Goal: Information Seeking & Learning: Learn about a topic

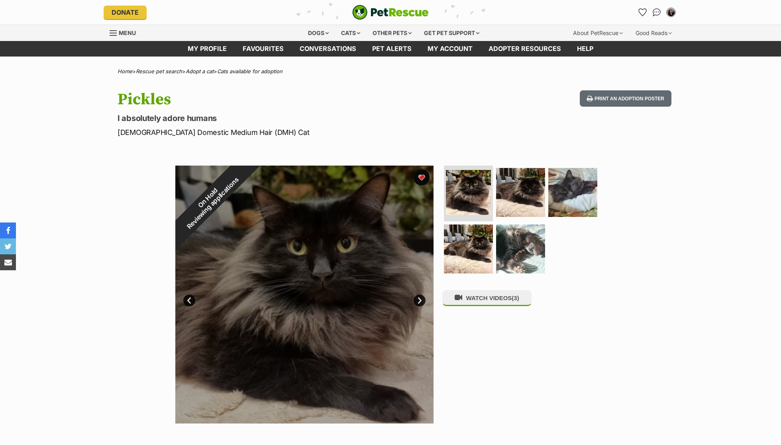
click at [245, 176] on div "On Hold Reviewing applications" at bounding box center [210, 201] width 70 height 70
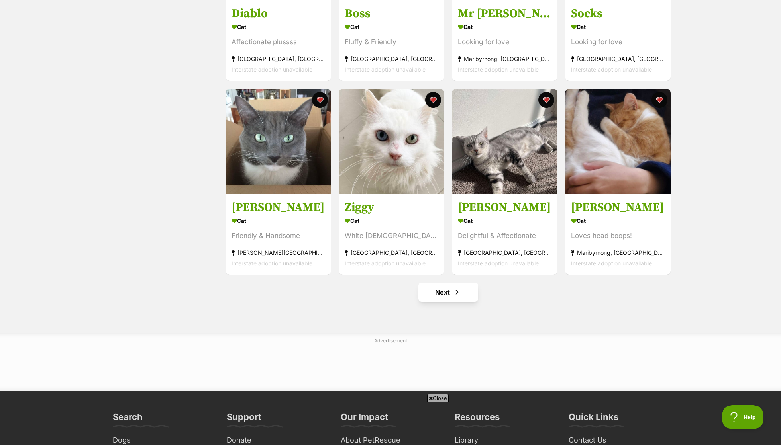
click at [466, 290] on link "Next" at bounding box center [448, 292] width 60 height 19
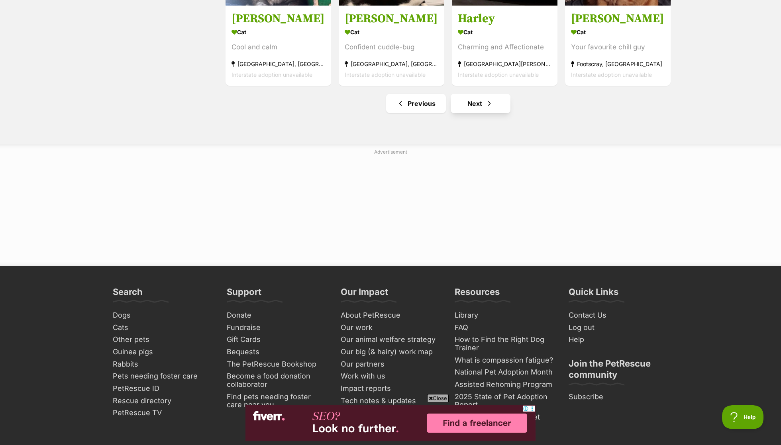
click at [486, 107] on link "Next" at bounding box center [480, 103] width 60 height 19
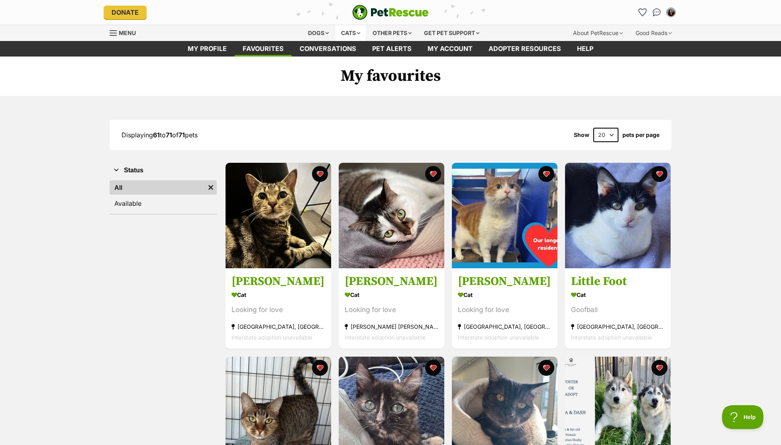
click at [342, 34] on div "Cats" at bounding box center [350, 33] width 30 height 16
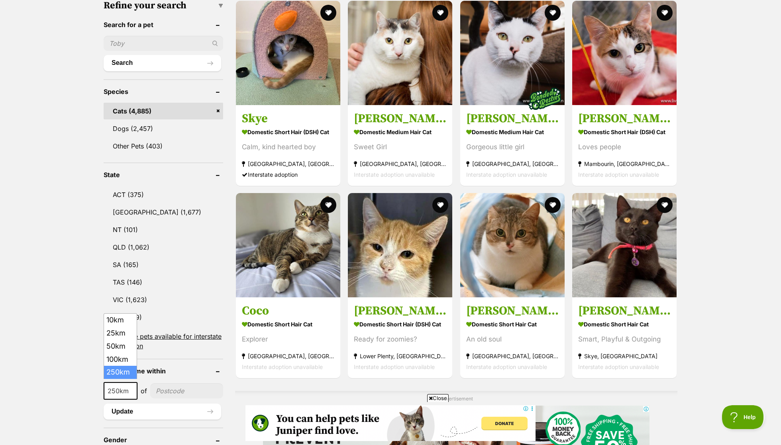
click at [123, 389] on span "250km" at bounding box center [120, 391] width 32 height 11
select select "25"
click at [176, 393] on input"] "postcode" at bounding box center [184, 391] width 77 height 15
type input"] "3053"
click at [162, 60] on button "Search" at bounding box center [162, 63] width 117 height 16
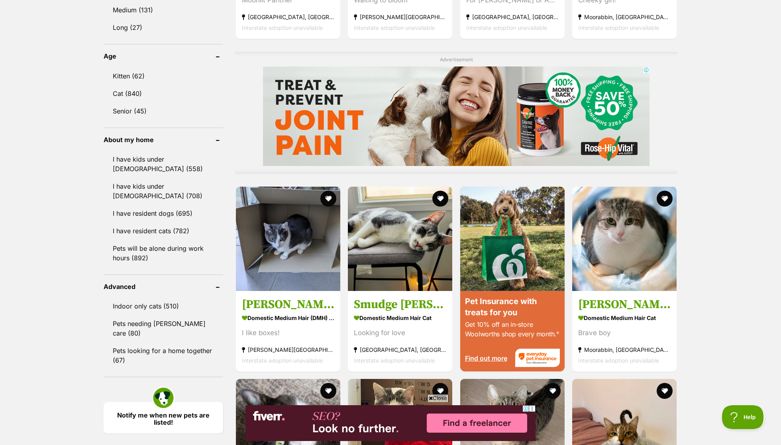
scroll to position [628, 0]
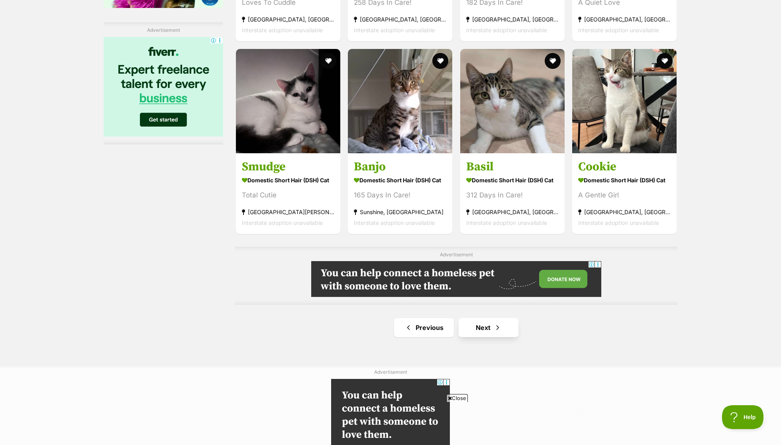
drag, startPoint x: 566, startPoint y: 222, endPoint x: 504, endPoint y: 322, distance: 117.5
click at [504, 322] on link "Next" at bounding box center [488, 327] width 60 height 19
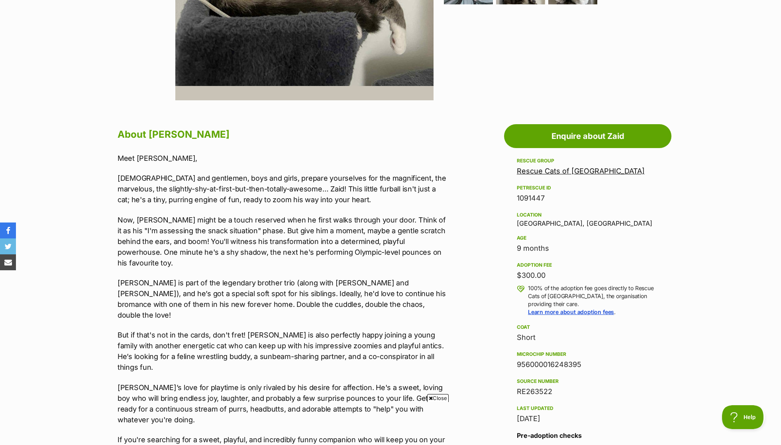
scroll to position [325, 0]
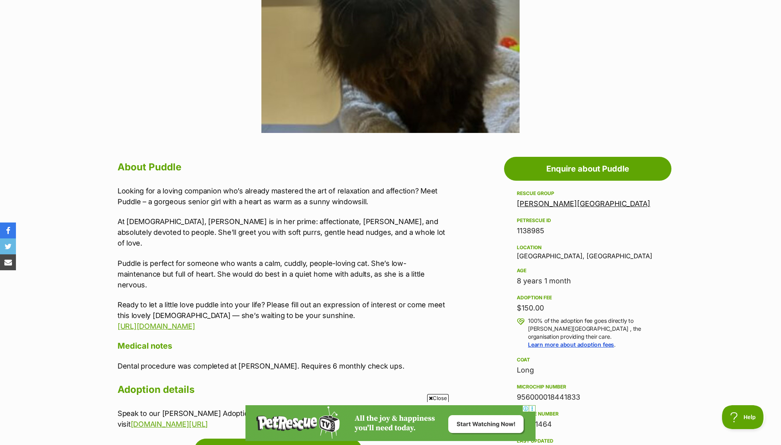
scroll to position [296, 0]
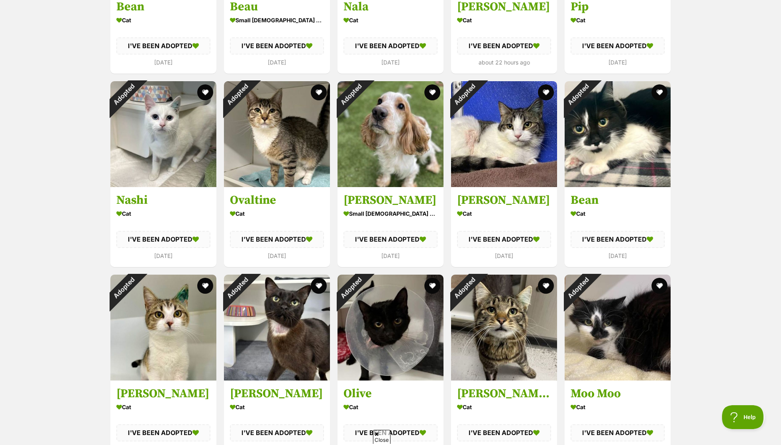
scroll to position [990, 0]
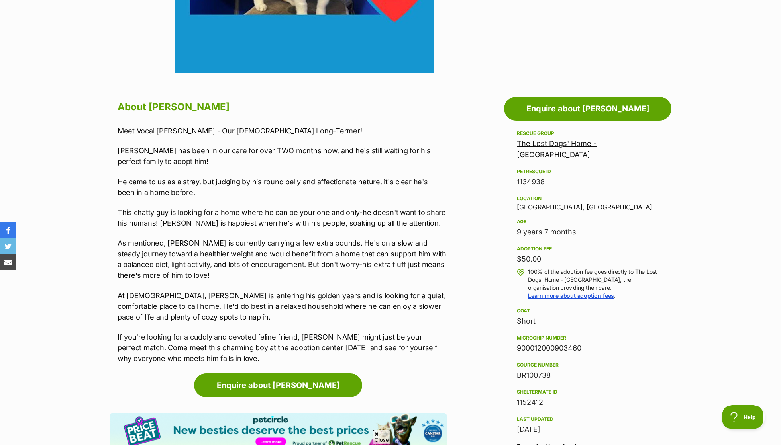
scroll to position [352, 0]
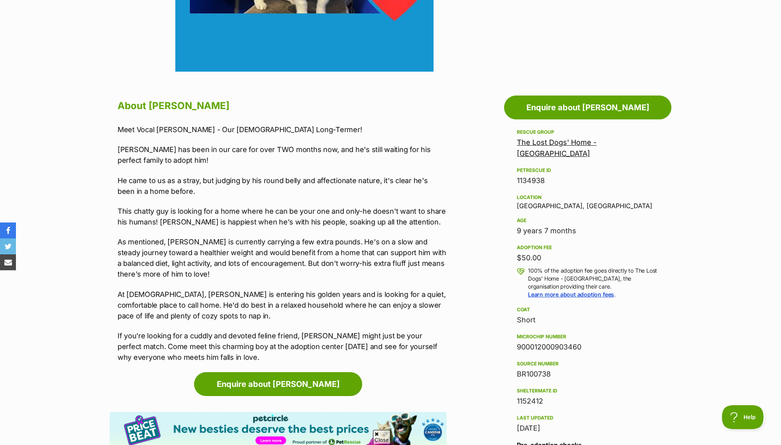
click at [276, 147] on p "Davis has been in our care for over TWO months now, and he's still waiting for …" at bounding box center [281, 155] width 329 height 22
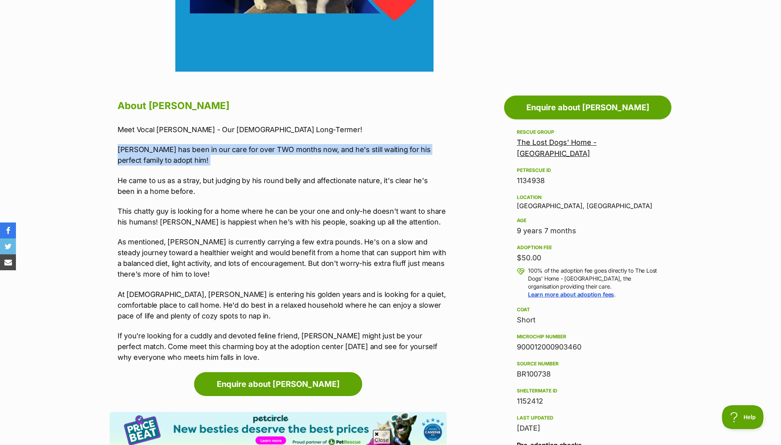
click at [276, 147] on p "Davis has been in our care for over TWO months now, and he's still waiting for …" at bounding box center [281, 155] width 329 height 22
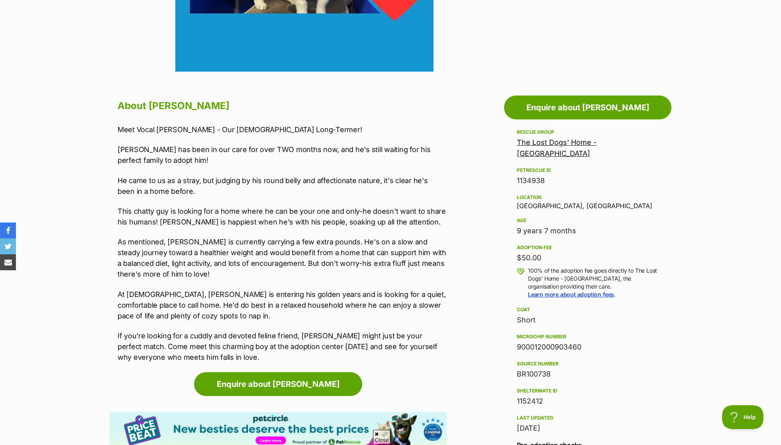
click at [260, 211] on p "This chatty guy is looking for a home where he can be your one and only-he does…" at bounding box center [281, 217] width 329 height 22
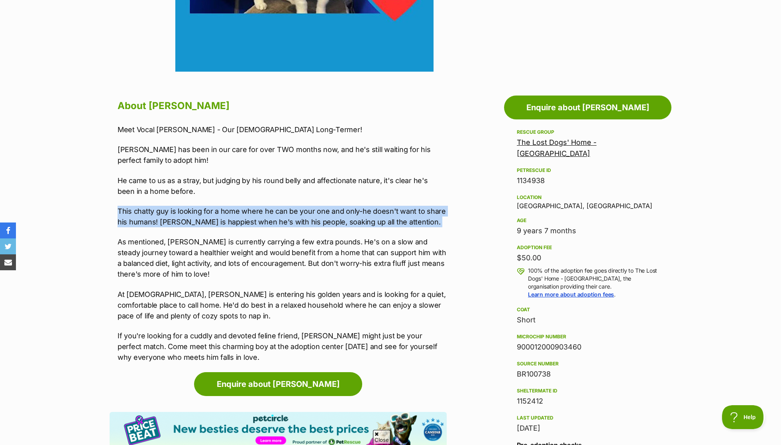
click at [258, 203] on div "Meet Vocal Davis - Our 9-Year-Old Long-Termer! Davis has been in our care for o…" at bounding box center [281, 243] width 329 height 239
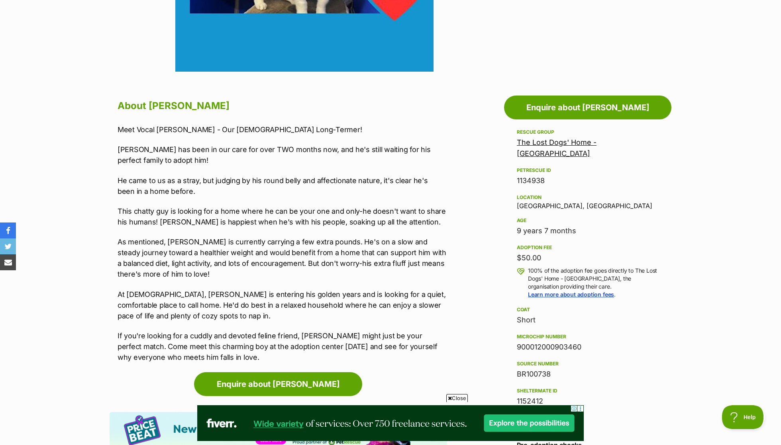
scroll to position [58, 0]
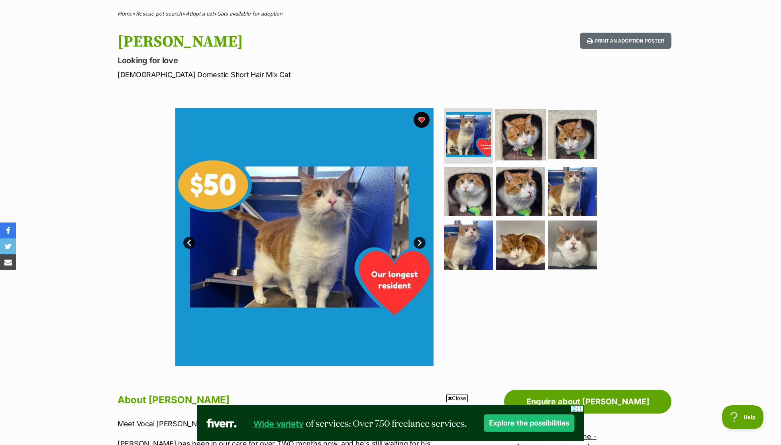
click at [513, 120] on img at bounding box center [520, 134] width 51 height 51
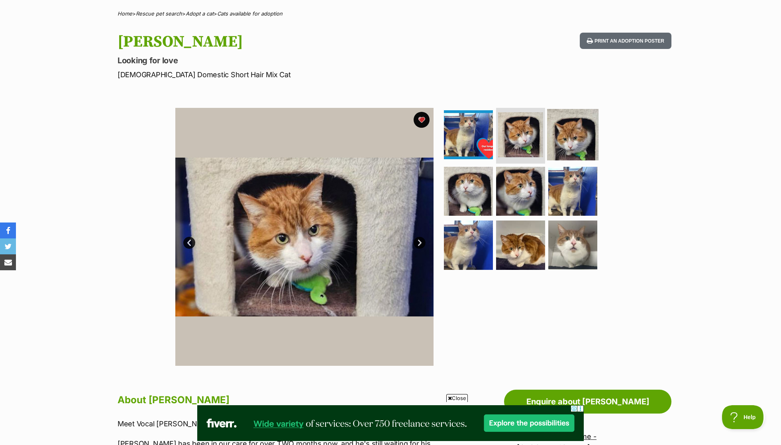
click at [557, 129] on img at bounding box center [572, 134] width 51 height 51
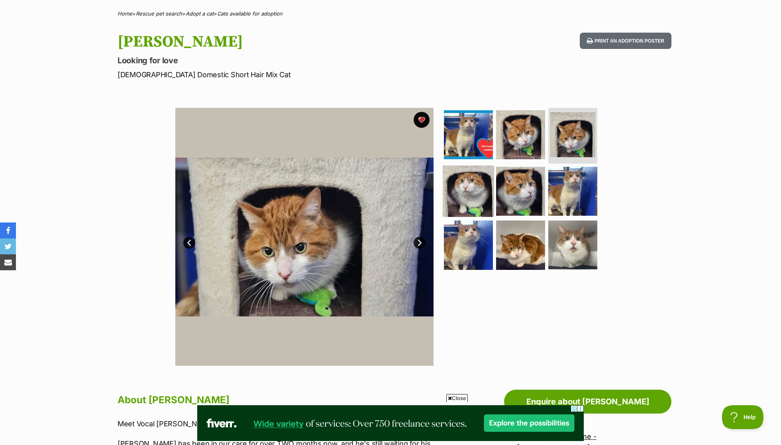
click at [457, 173] on img at bounding box center [467, 190] width 51 height 51
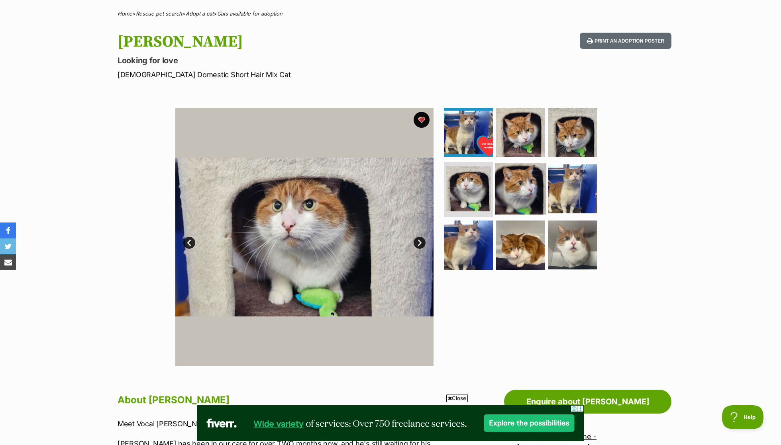
click at [507, 173] on img at bounding box center [520, 188] width 51 height 51
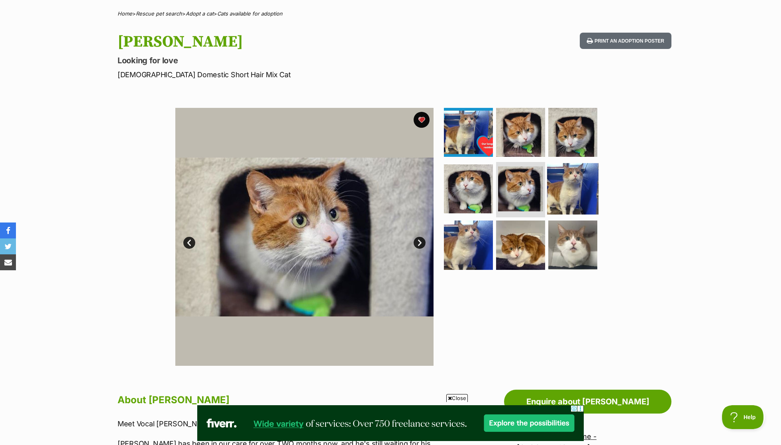
click at [579, 179] on img at bounding box center [572, 188] width 51 height 51
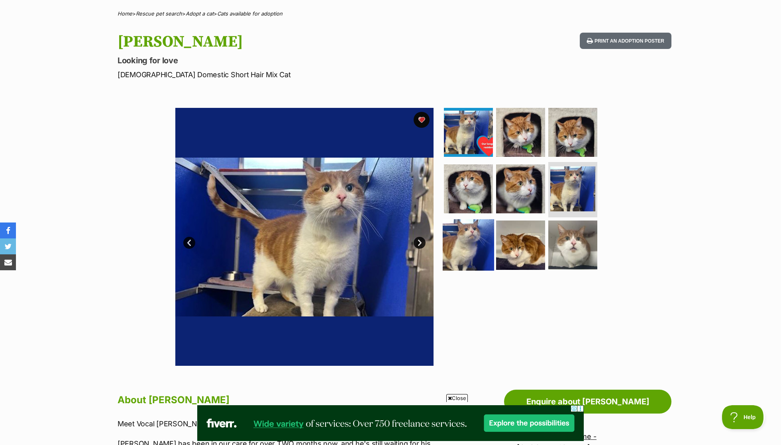
click at [462, 247] on img at bounding box center [467, 244] width 51 height 51
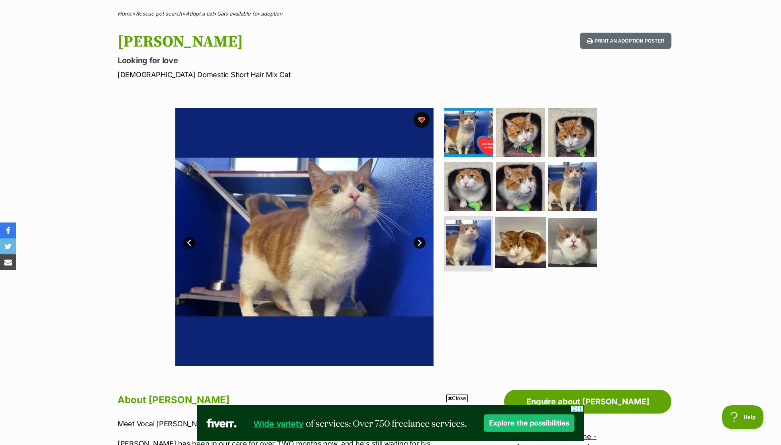
click at [511, 246] on img at bounding box center [520, 242] width 51 height 51
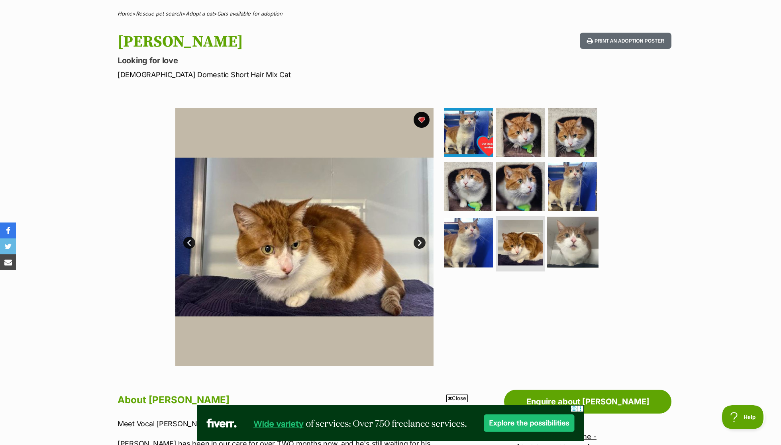
scroll to position [0, 0]
click at [577, 237] on img at bounding box center [572, 242] width 51 height 51
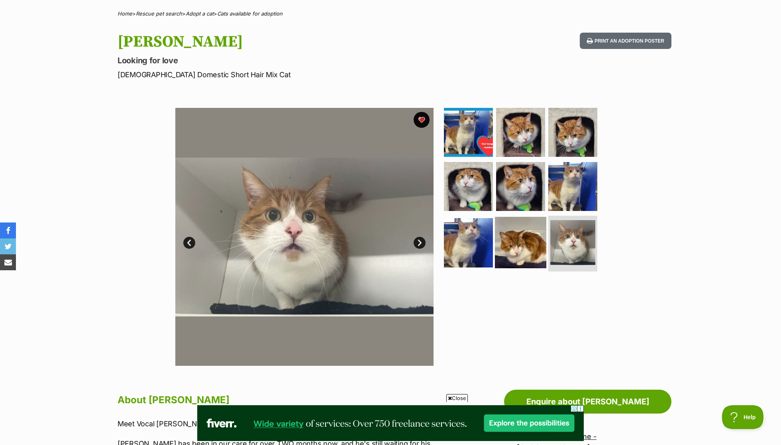
click at [526, 233] on img at bounding box center [520, 242] width 51 height 51
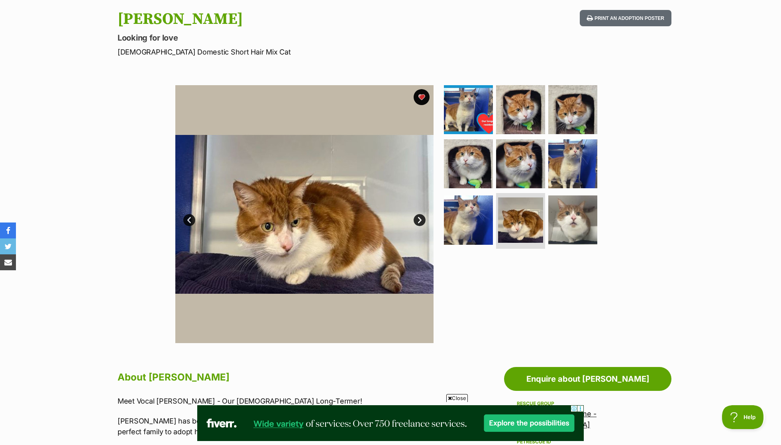
scroll to position [84, 0]
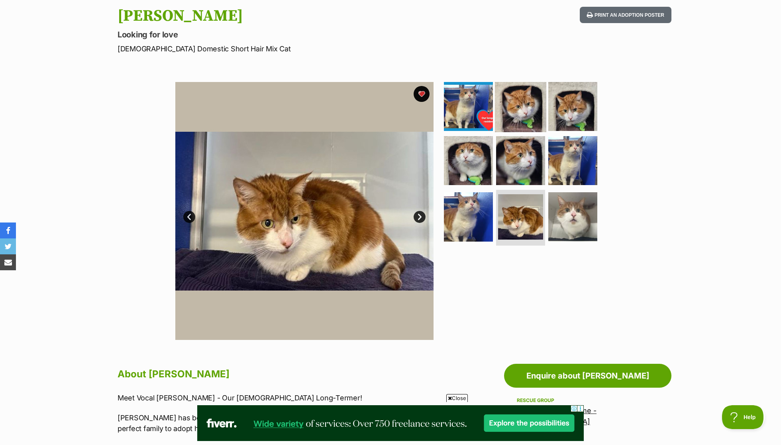
click at [534, 101] on img at bounding box center [520, 106] width 51 height 51
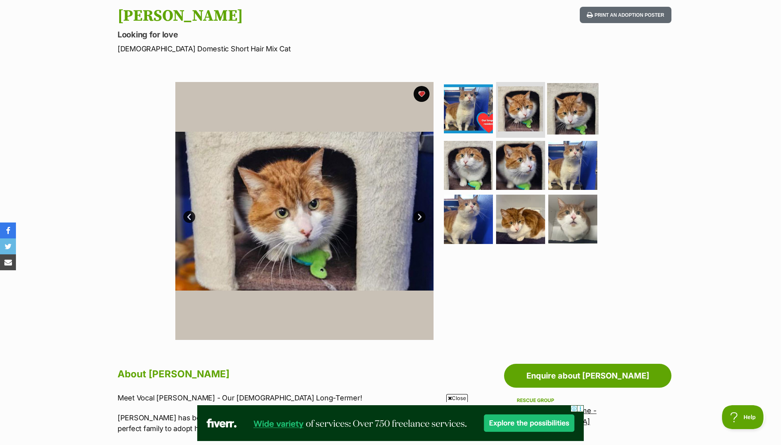
click at [570, 108] on img at bounding box center [572, 108] width 51 height 51
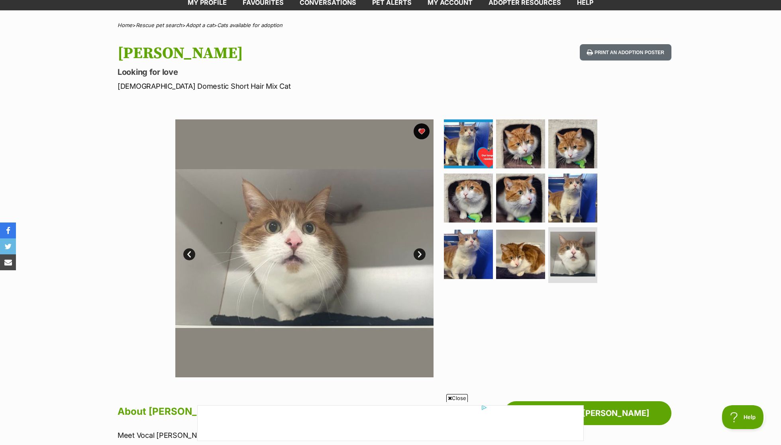
scroll to position [41, 0]
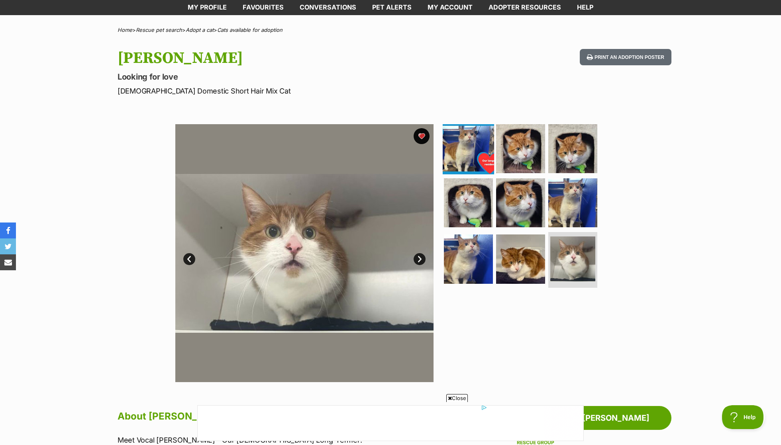
click at [491, 168] on img at bounding box center [467, 148] width 51 height 51
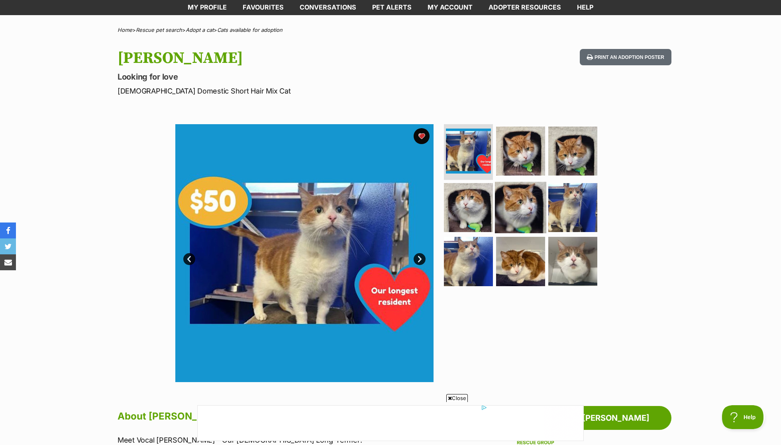
click at [505, 192] on img at bounding box center [520, 207] width 51 height 51
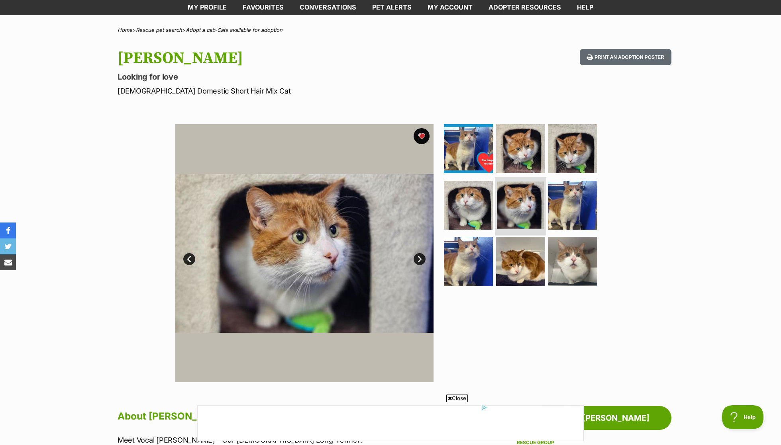
click at [513, 233] on li at bounding box center [520, 206] width 51 height 59
click at [513, 249] on img at bounding box center [520, 261] width 51 height 51
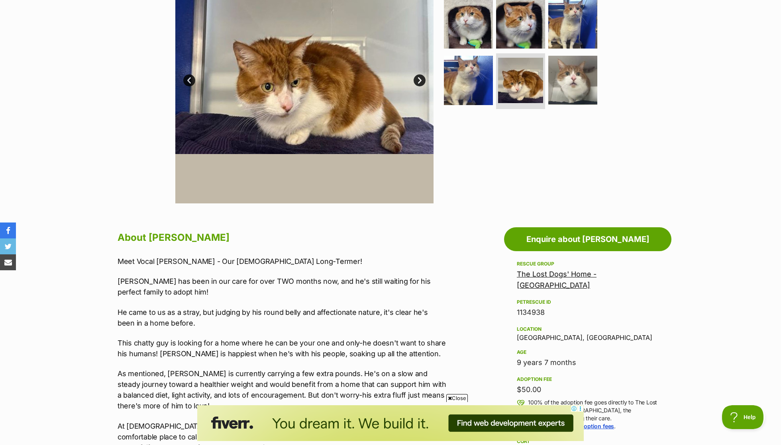
scroll to position [0, 0]
